Goal: Task Accomplishment & Management: Complete application form

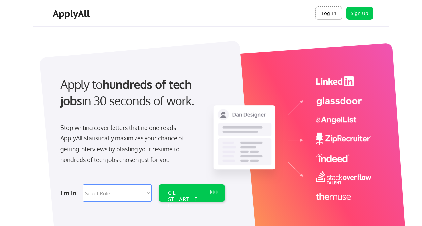
click at [335, 15] on button "Log In" at bounding box center [329, 13] width 26 height 13
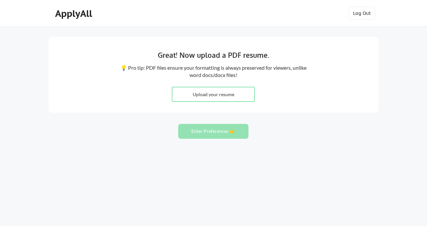
click at [229, 95] on input "file" at bounding box center [213, 94] width 82 height 14
type input "C:\fakepath\Julie_Jervis_Resume.pdf"
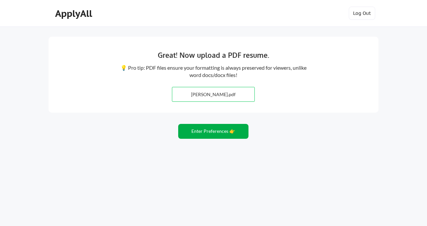
click at [216, 132] on button "Enter Preferences 👉" at bounding box center [213, 131] width 70 height 15
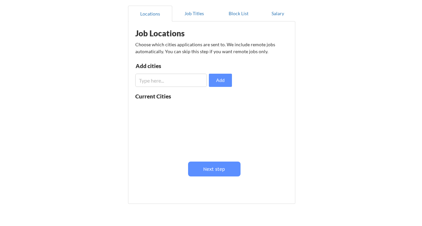
scroll to position [57, 0]
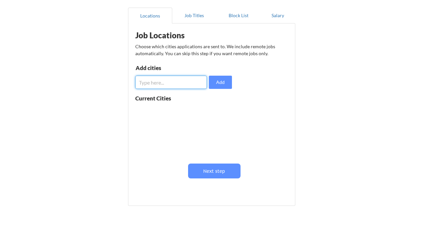
click at [178, 81] on input "input" at bounding box center [171, 82] width 72 height 13
type input "[GEOGRAPHIC_DATA]"
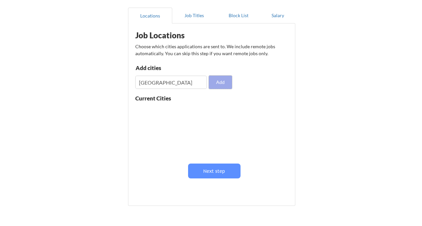
click at [219, 84] on button "Add" at bounding box center [220, 82] width 23 height 13
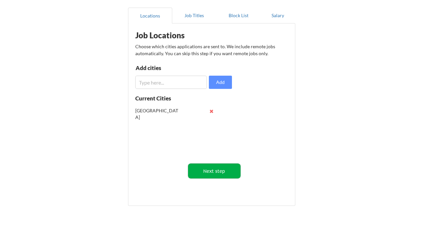
click at [221, 168] on button "Next step" at bounding box center [214, 170] width 52 height 15
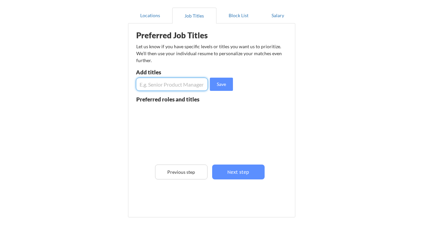
click at [184, 87] on input "input" at bounding box center [172, 84] width 72 height 13
type input "Senior content and copywriter"
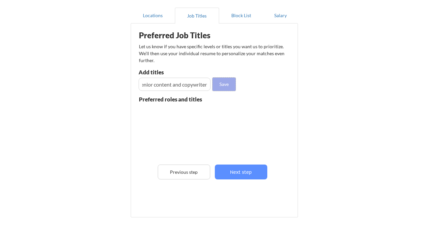
scroll to position [0, 0]
click at [226, 84] on button "Save" at bounding box center [221, 84] width 23 height 13
click at [246, 183] on div "Preferred Job Titles Let us know if you have specific levels or titles you want…" at bounding box center [213, 119] width 163 height 184
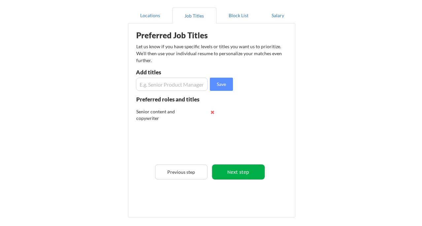
click at [243, 168] on button "Next step" at bounding box center [238, 171] width 52 height 15
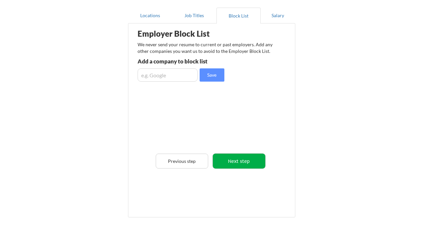
click at [229, 163] on button "Next step" at bounding box center [239, 161] width 52 height 15
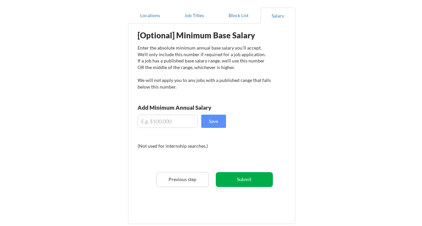
click at [233, 184] on button "Submit" at bounding box center [244, 179] width 57 height 15
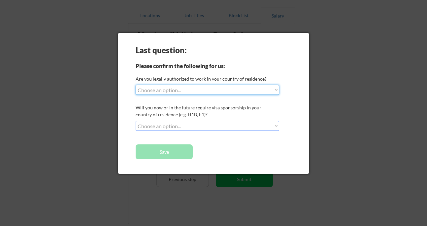
click at [269, 92] on select "Choose an option... Yes, I am a US Citizen Yes, I am a Canadian Citizen Yes, I …" at bounding box center [208, 90] width 144 height 10
select select ""yes__i_am_a_us_citizen""
click at [136, 85] on select "Choose an option... Yes, I am a US Citizen Yes, I am a Canadian Citizen Yes, I …" at bounding box center [208, 90] width 144 height 10
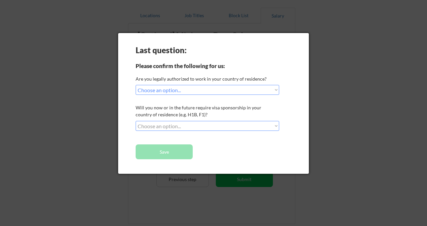
click at [276, 127] on select "Choose an option... No, I will not need sponsorship Yes, I will need sponsorship" at bounding box center [208, 126] width 144 height 10
select select ""no__i_will_not_need_sponsorship""
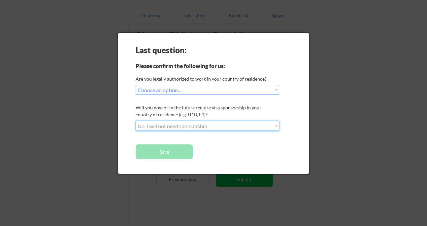
click at [136, 121] on select "Choose an option... No, I will not need sponsorship Yes, I will need sponsorship" at bounding box center [208, 126] width 144 height 10
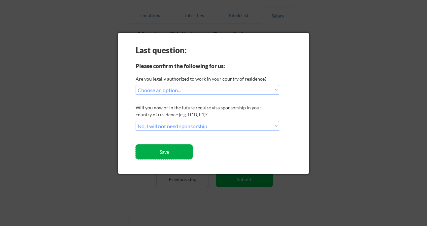
click at [172, 153] on button "Save" at bounding box center [164, 151] width 57 height 15
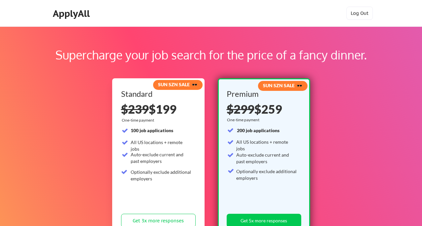
click at [75, 12] on div "ApplyAll" at bounding box center [72, 13] width 39 height 11
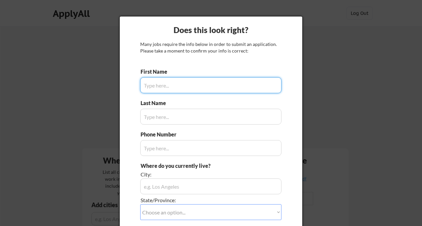
click at [238, 90] on input "input" at bounding box center [210, 85] width 141 height 16
type input "[PERSON_NAME]"
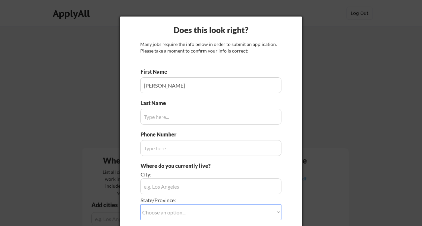
click at [238, 122] on input "input" at bounding box center [210, 117] width 141 height 16
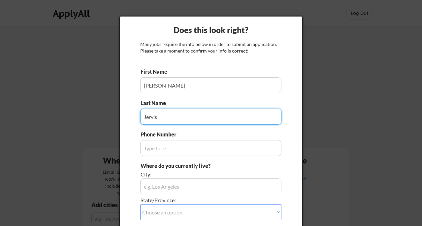
type input "Jervis"
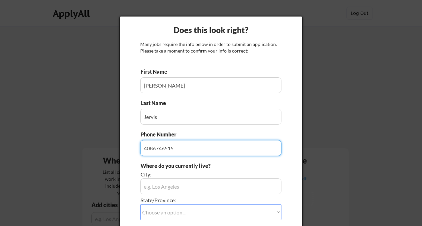
type input "4086746515"
click at [231, 188] on input "input" at bounding box center [210, 186] width 141 height 16
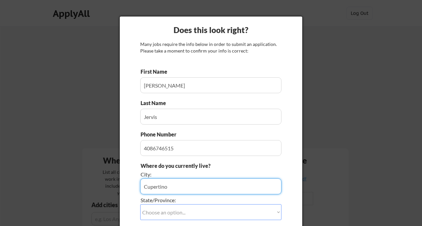
type input "Cupertino"
click at [240, 208] on select "Choose an option... Other/Not Applicable [US_STATE] [US_STATE] [GEOGRAPHIC_DATA…" at bounding box center [210, 212] width 141 height 16
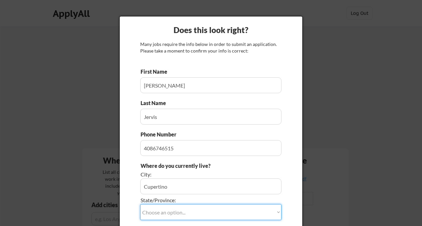
select select ""[US_STATE]""
click at [140, 204] on select "Choose an option... Other/Not Applicable [US_STATE] [US_STATE] [GEOGRAPHIC_DATA…" at bounding box center [210, 212] width 141 height 16
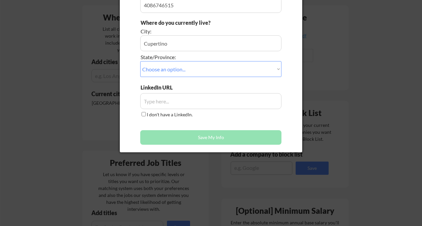
scroll to position [144, 0]
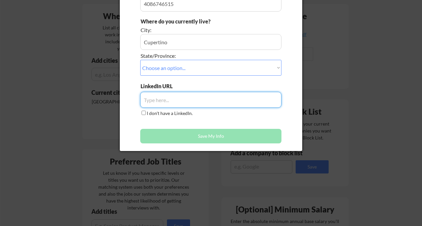
click at [211, 102] on input "input" at bounding box center [210, 100] width 141 height 16
click at [153, 100] on input "input" at bounding box center [210, 100] width 141 height 16
paste input "[URL][DOMAIN_NAME]"
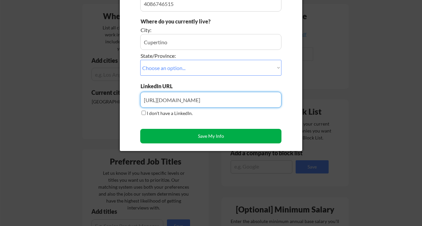
type input "[URL][DOMAIN_NAME]"
click at [189, 139] on button "Save My Info" at bounding box center [210, 136] width 141 height 15
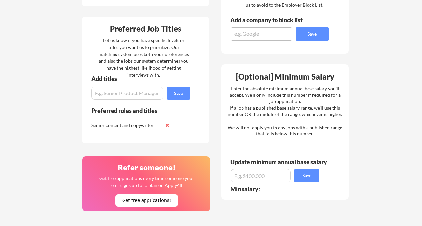
scroll to position [278, 0]
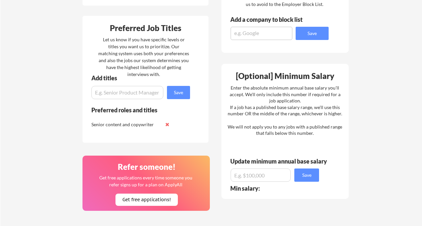
click at [125, 93] on input "input" at bounding box center [127, 92] width 72 height 13
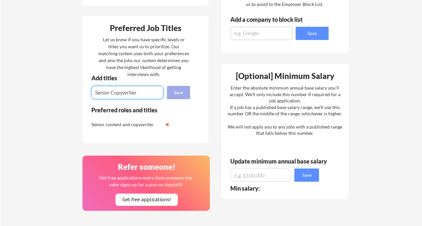
type input "Senior Copywriter"
click at [177, 96] on button "Save" at bounding box center [178, 92] width 23 height 13
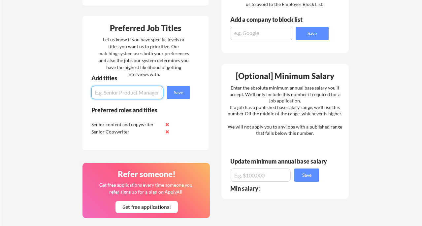
click at [137, 92] on input "input" at bounding box center [127, 92] width 72 height 13
type input "Senior Content Manager"
click at [176, 93] on button "Save" at bounding box center [178, 92] width 23 height 13
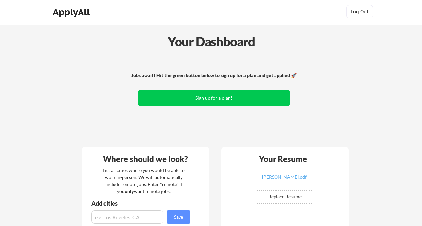
scroll to position [1, 0]
